Goal: Task Accomplishment & Management: Manage account settings

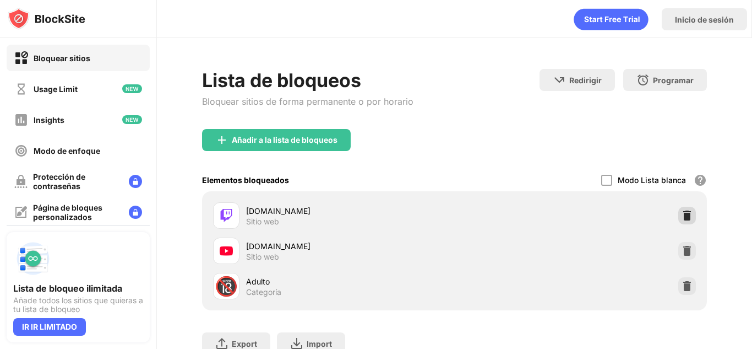
click at [682, 215] on img at bounding box center [687, 215] width 11 height 11
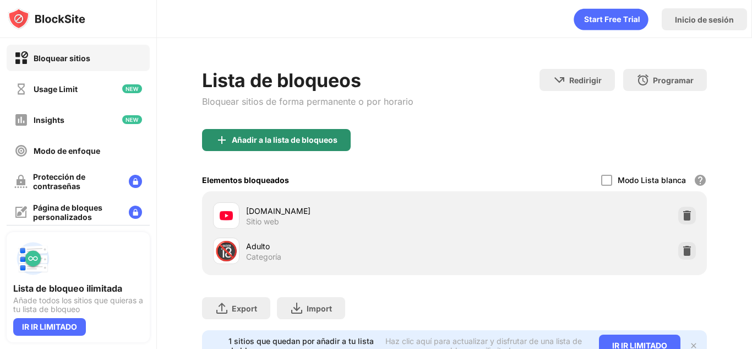
click at [280, 141] on div "Añadir a la lista de bloqueos" at bounding box center [285, 139] width 106 height 9
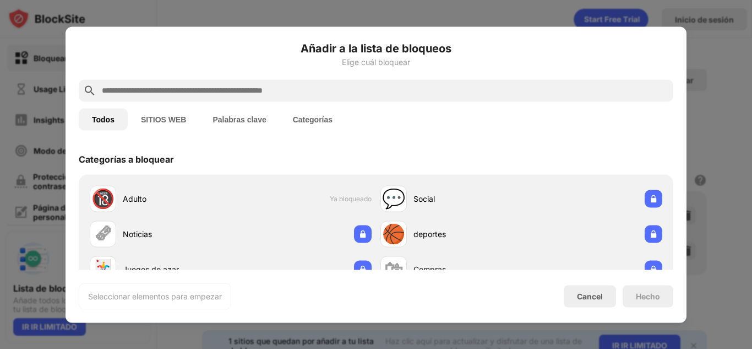
click at [220, 86] on input "text" at bounding box center [385, 90] width 568 height 13
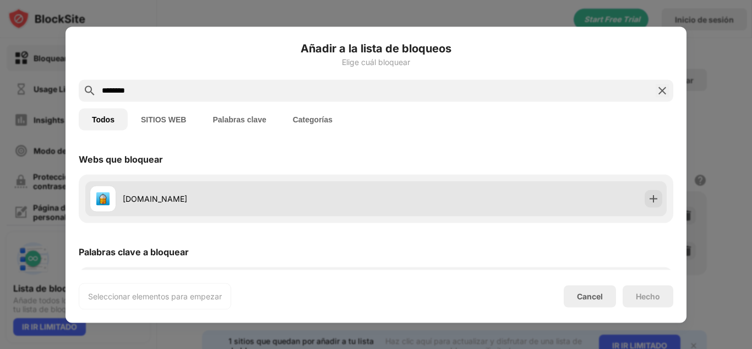
type input "********"
click at [149, 194] on div "[DOMAIN_NAME]" at bounding box center [249, 199] width 253 height 12
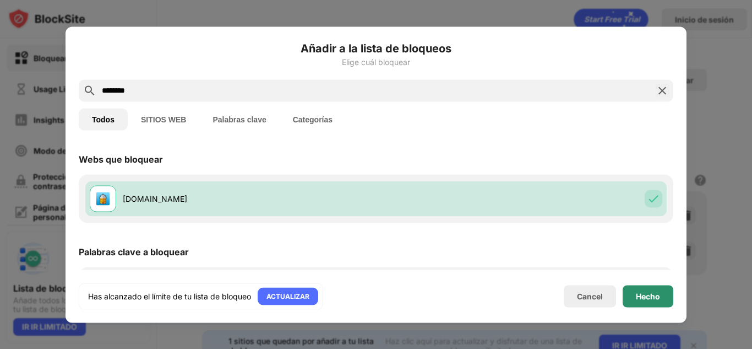
click at [639, 290] on div "Hecho" at bounding box center [648, 296] width 51 height 22
